Goal: Information Seeking & Learning: Check status

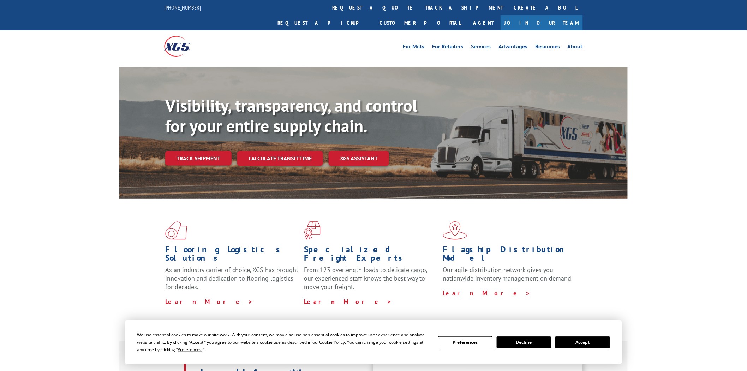
click at [420, 6] on link "track a shipment" at bounding box center [464, 7] width 89 height 15
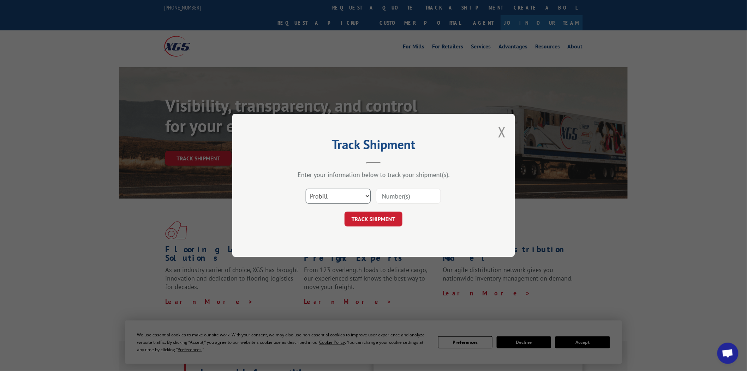
click at [365, 197] on select "Select category... Probill BOL PO" at bounding box center [338, 196] width 65 height 15
select select "po"
click at [306, 189] on select "Select category... Probill BOL PO" at bounding box center [338, 196] width 65 height 15
click at [406, 197] on input at bounding box center [408, 196] width 65 height 15
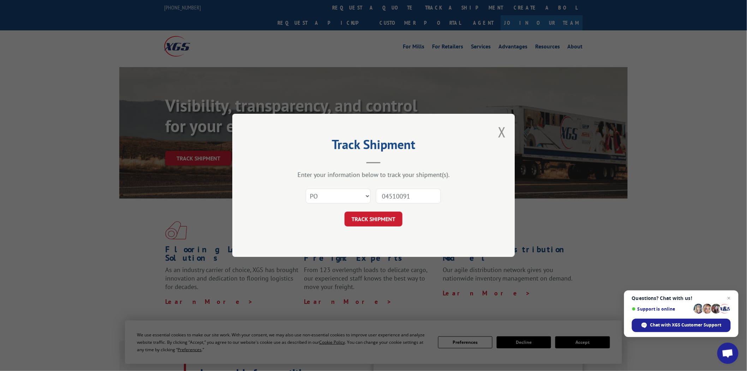
type input "04510091"
click at [345, 212] on button "TRACK SHIPMENT" at bounding box center [374, 219] width 58 height 15
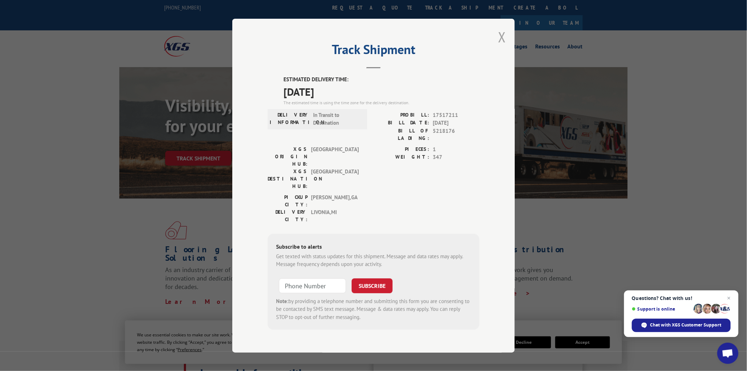
click at [505, 46] on button "Close modal" at bounding box center [502, 37] width 8 height 19
